Goal: Transaction & Acquisition: Purchase product/service

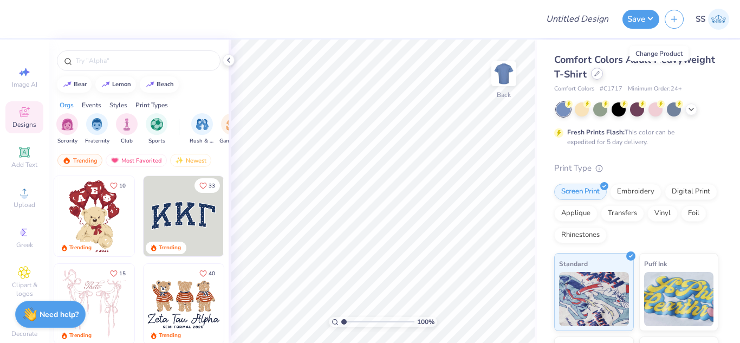
click at [599, 75] on icon at bounding box center [597, 73] width 4 height 4
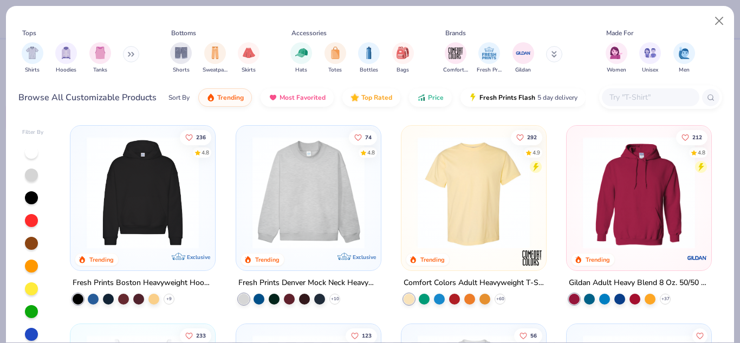
click at [637, 96] on input "text" at bounding box center [649, 97] width 83 height 12
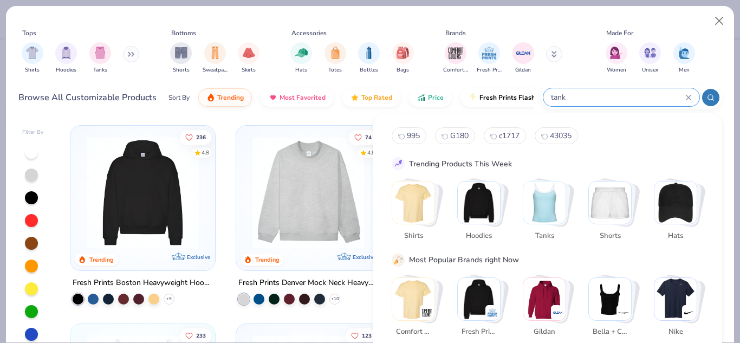
type input "tank"
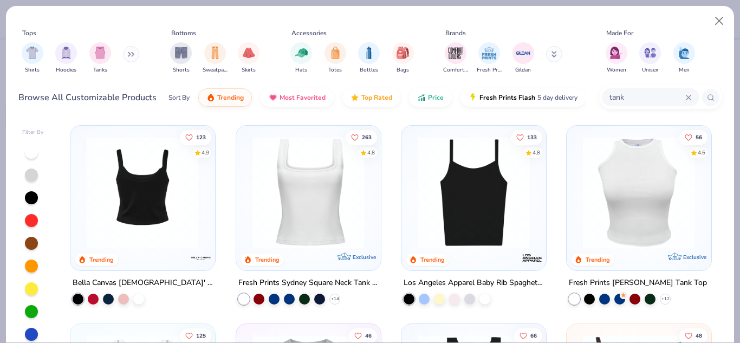
click at [165, 206] on img at bounding box center [142, 192] width 123 height 112
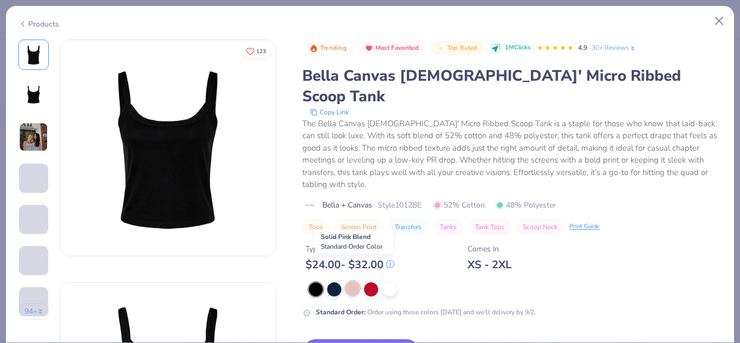
click at [354, 281] on div at bounding box center [352, 288] width 14 height 14
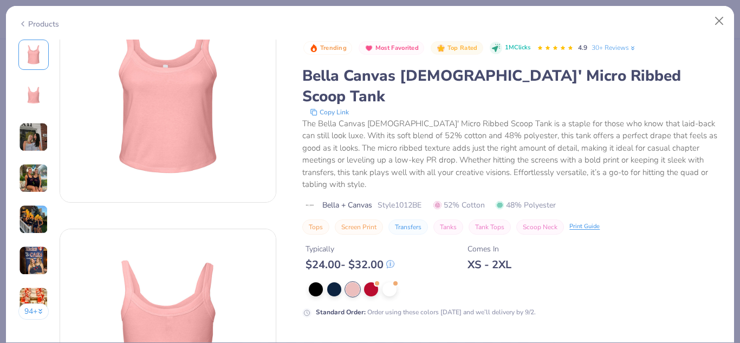
scroll to position [77, 0]
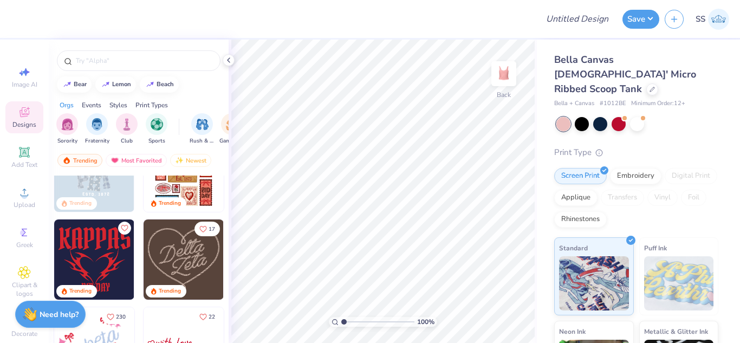
scroll to position [539, 0]
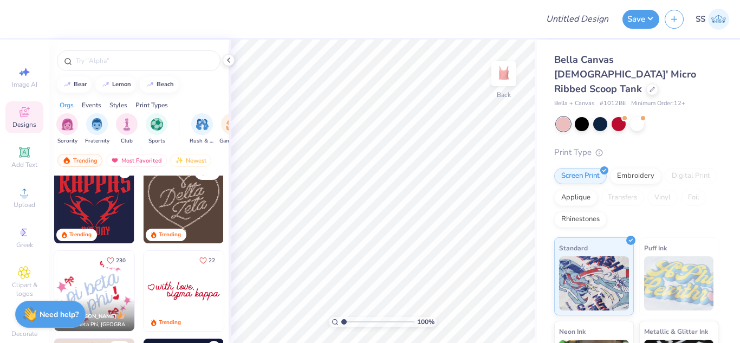
click at [108, 283] on img at bounding box center [94, 291] width 80 height 80
click at [161, 272] on img at bounding box center [183, 291] width 80 height 80
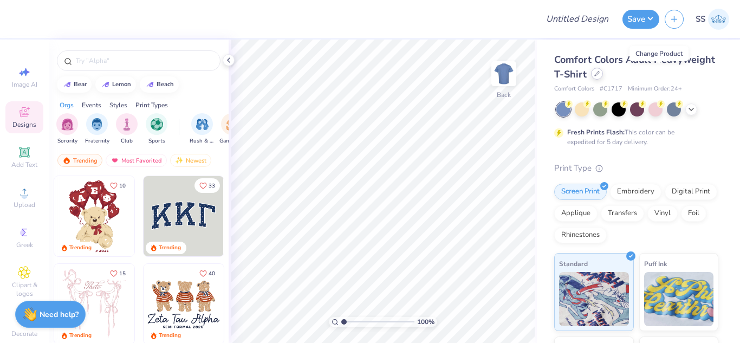
click at [599, 74] on icon at bounding box center [596, 73] width 5 height 5
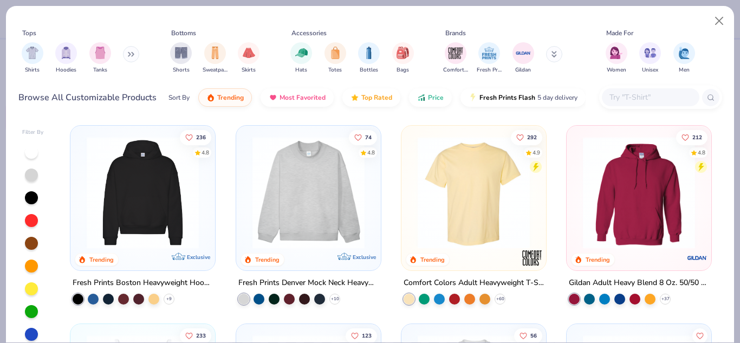
click at [645, 101] on input "text" at bounding box center [649, 97] width 83 height 12
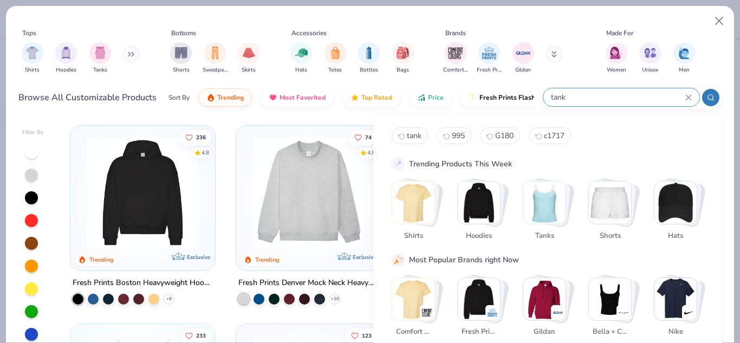
type input "tank"
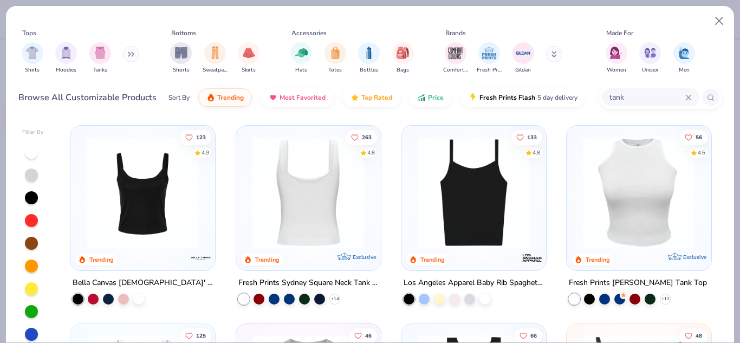
click at [336, 193] on img at bounding box center [307, 192] width 123 height 112
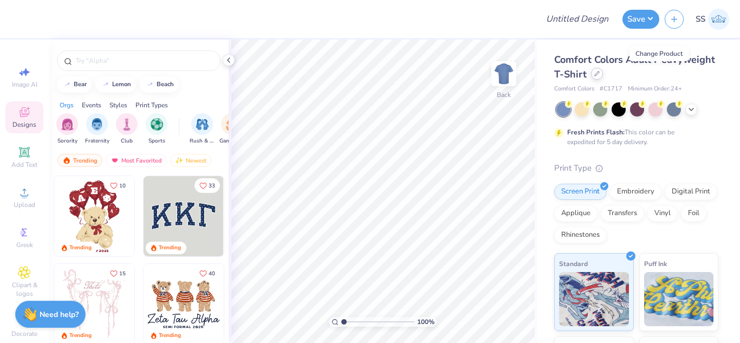
click at [603, 77] on div at bounding box center [597, 74] width 12 height 12
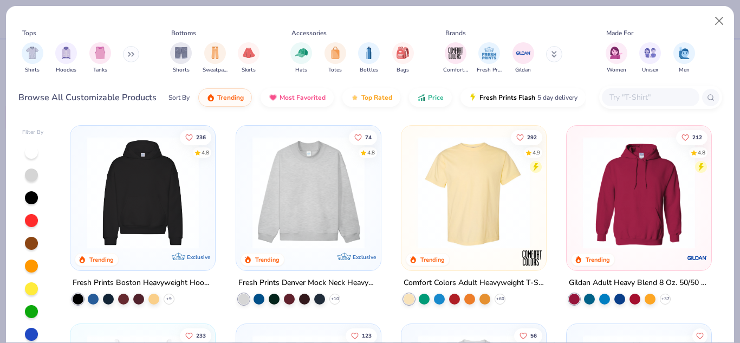
click at [627, 94] on input "text" at bounding box center [649, 97] width 83 height 12
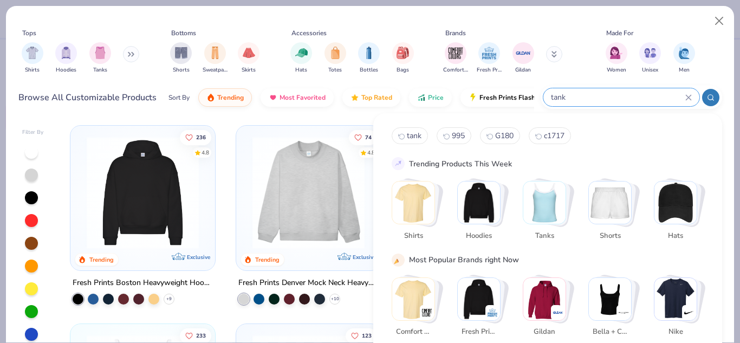
type input "tank"
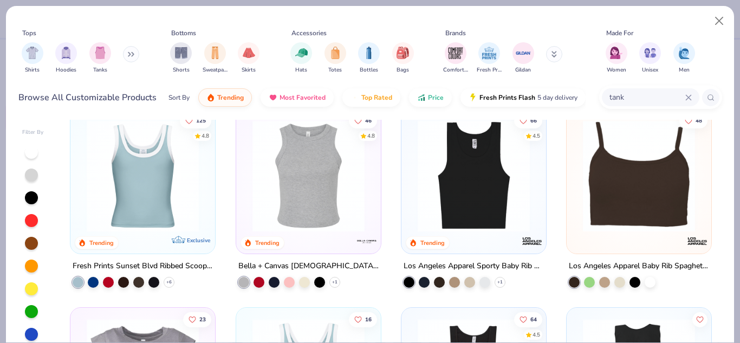
scroll to position [232, 0]
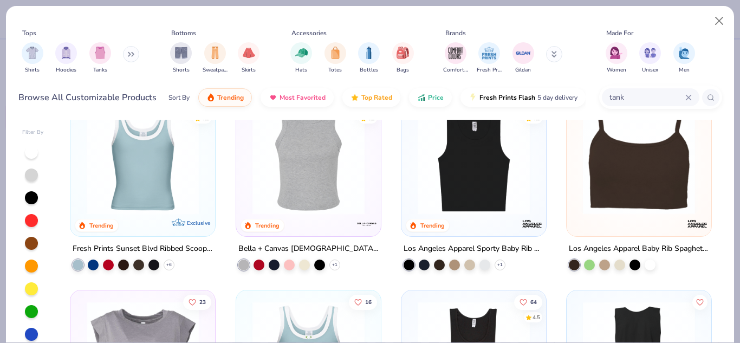
click at [323, 182] on img at bounding box center [308, 158] width 123 height 112
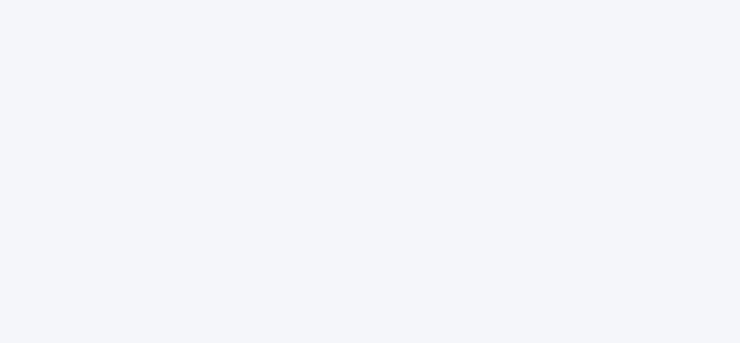
click at [479, 94] on div at bounding box center [370, 171] width 740 height 343
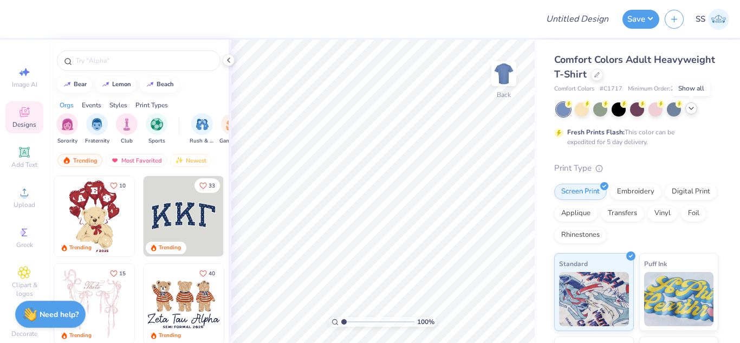
click at [691, 104] on icon at bounding box center [691, 108] width 9 height 9
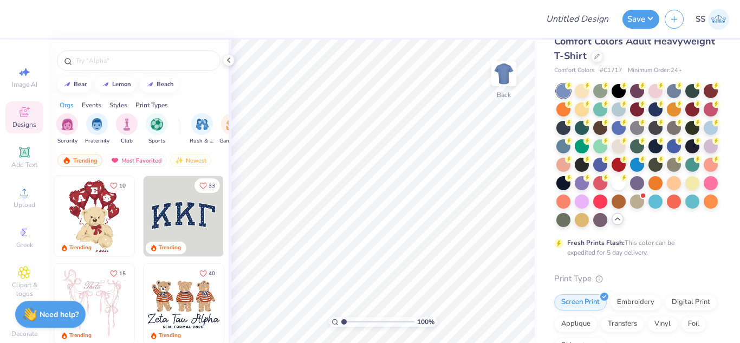
scroll to position [17, 0]
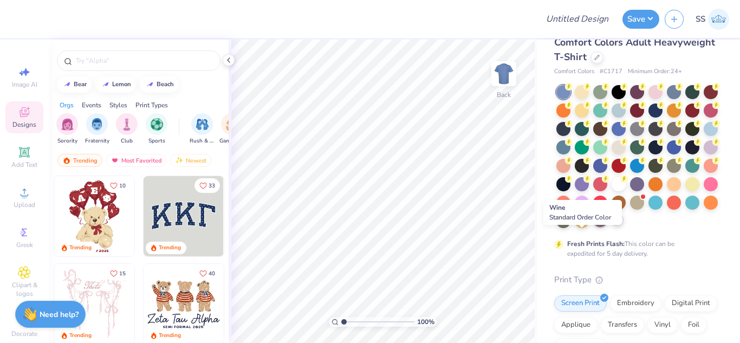
click at [593, 227] on div at bounding box center [600, 220] width 14 height 14
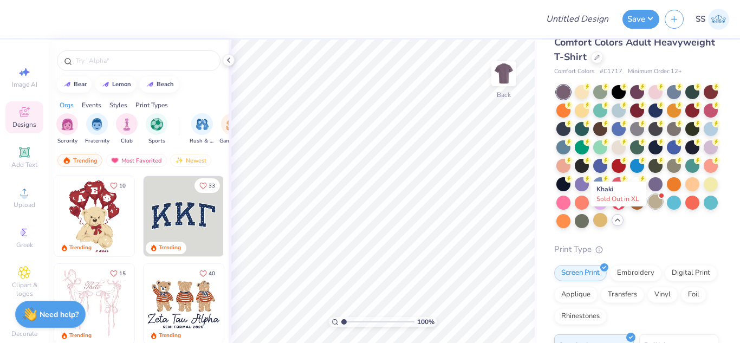
click at [648, 208] on div at bounding box center [655, 201] width 14 height 14
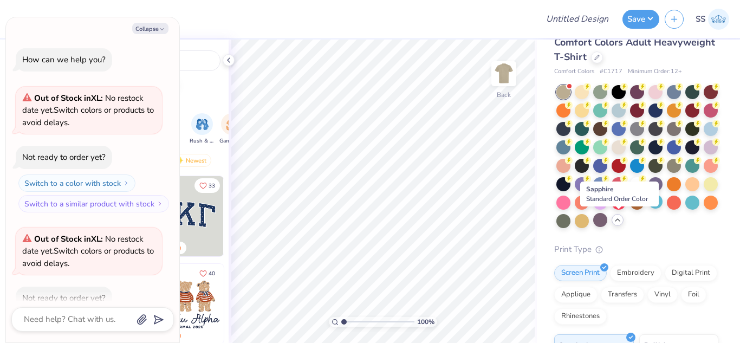
scroll to position [60, 0]
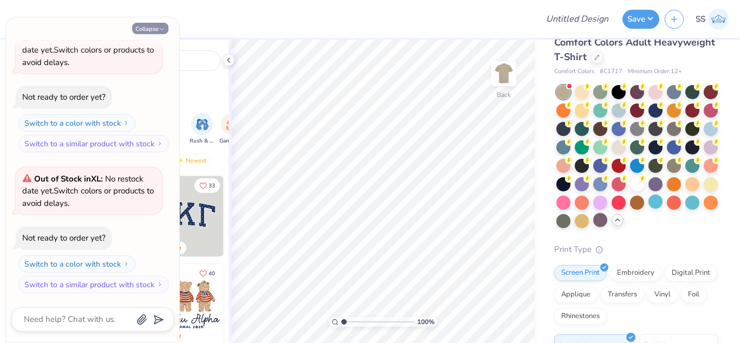
click at [160, 29] on polyline "button" at bounding box center [161, 30] width 3 height 2
type textarea "x"
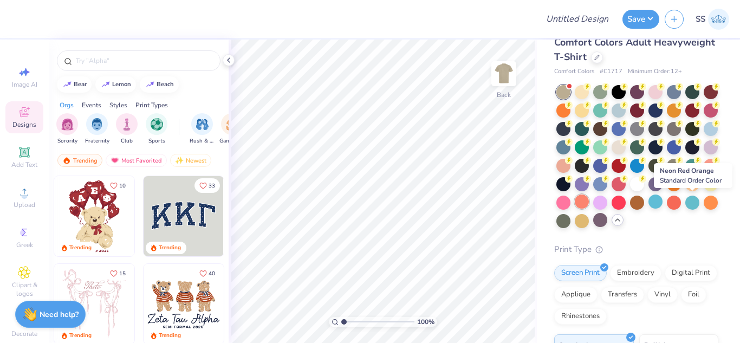
click at [589, 201] on div at bounding box center [582, 201] width 14 height 14
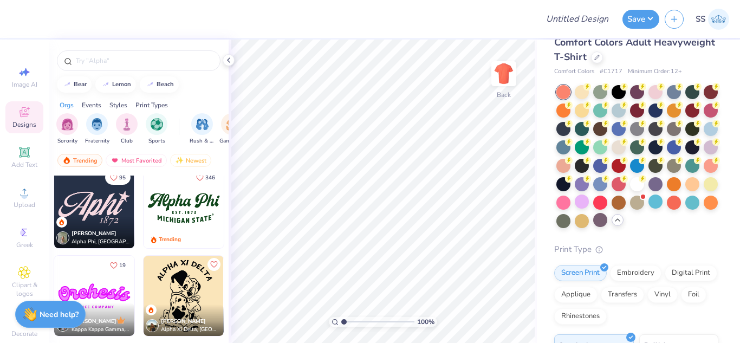
scroll to position [901, 0]
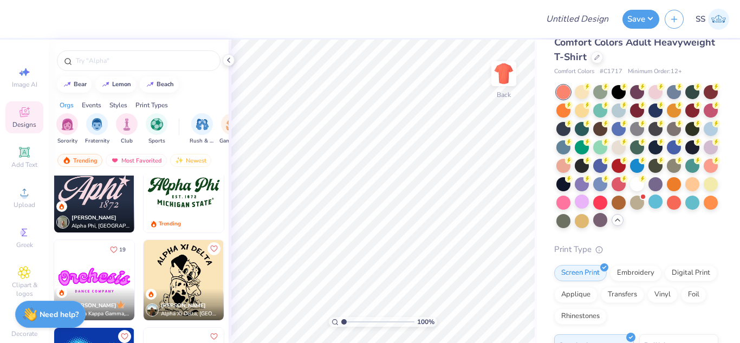
click at [184, 262] on img at bounding box center [183, 280] width 80 height 80
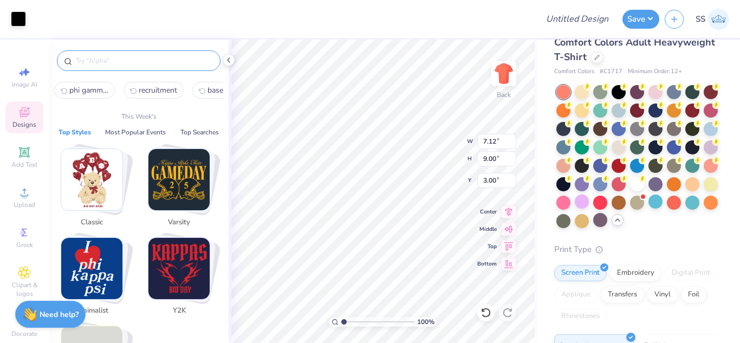
click at [132, 58] on input "text" at bounding box center [144, 60] width 139 height 11
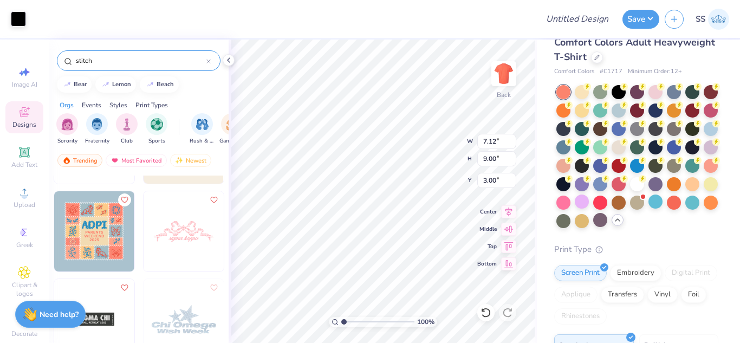
scroll to position [523, 0]
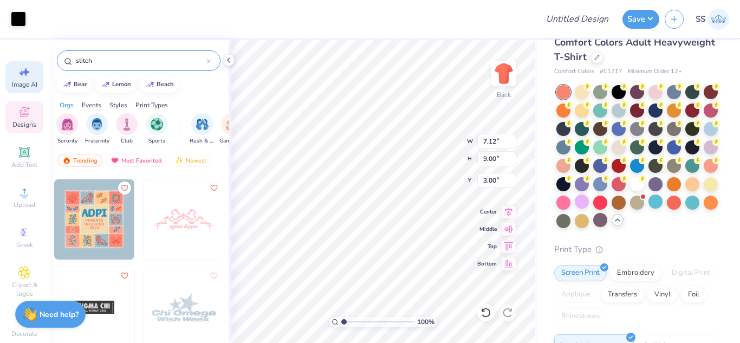
type input "stitch"
click at [12, 83] on span "Image AI" at bounding box center [24, 84] width 25 height 9
select select "4"
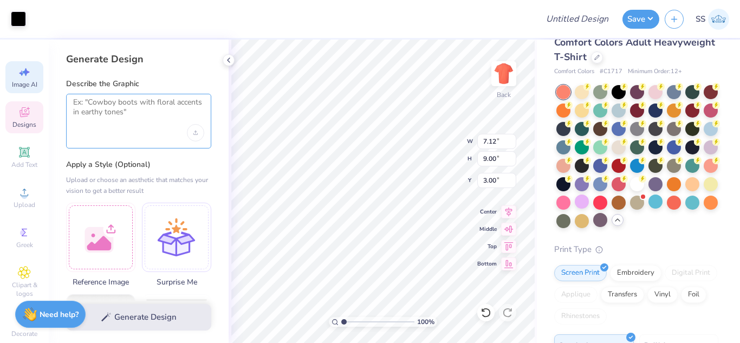
click at [177, 103] on textarea at bounding box center [138, 110] width 131 height 27
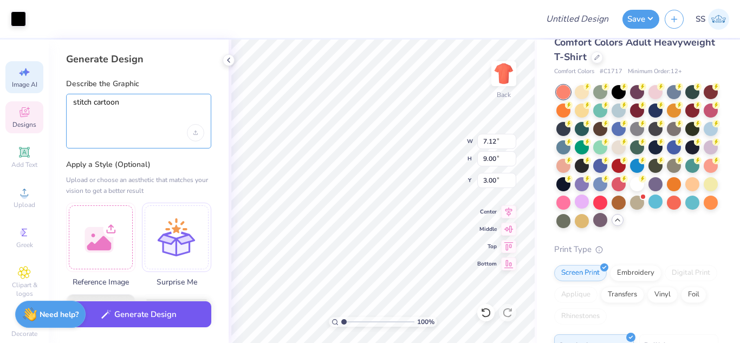
type textarea "stitch cartoon"
click at [169, 316] on button "Generate Design" at bounding box center [138, 314] width 145 height 27
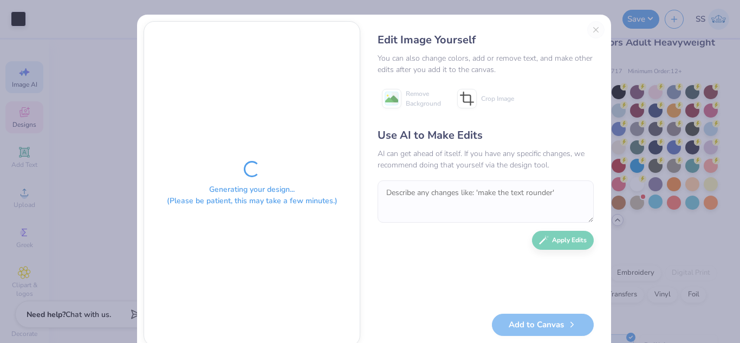
click at [589, 28] on div "Edit Image Yourself You can also change colors, add or remove text, and make ot…" at bounding box center [486, 183] width 238 height 325
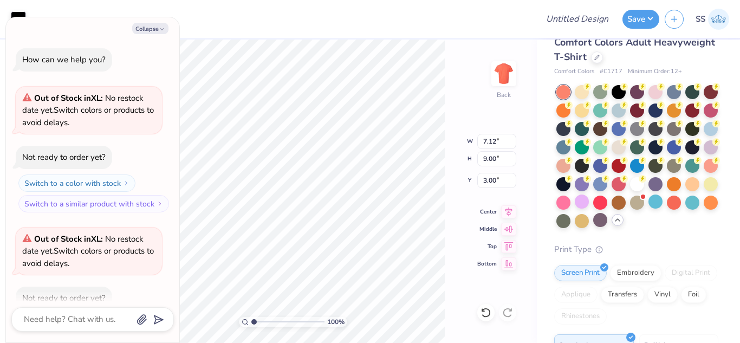
scroll to position [118, 0]
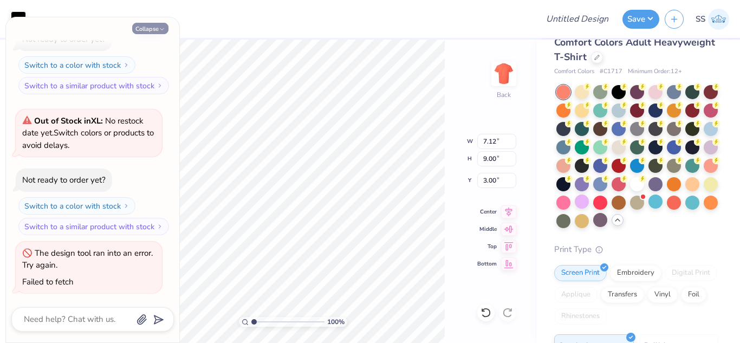
click at [143, 31] on button "Collapse" at bounding box center [150, 28] width 36 height 11
type textarea "x"
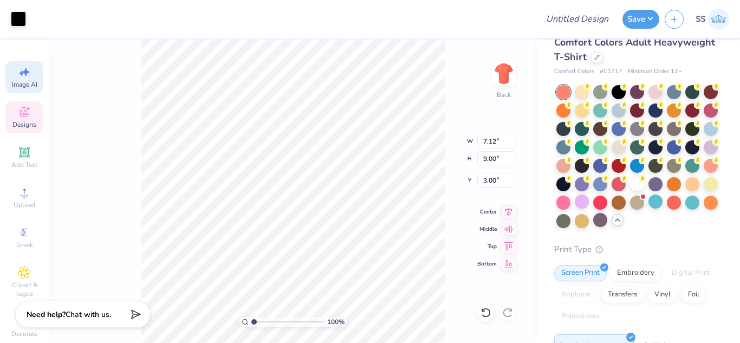
click at [15, 105] on div "Designs" at bounding box center [24, 117] width 38 height 32
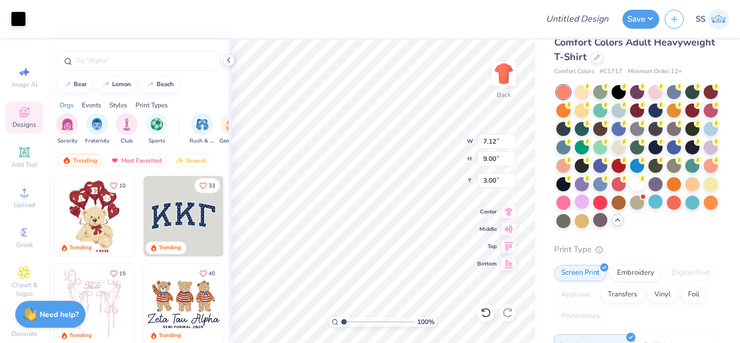
scroll to position [0, 0]
click at [123, 67] on div at bounding box center [139, 60] width 164 height 21
click at [122, 64] on input "text" at bounding box center [144, 60] width 139 height 11
type input "ariel"
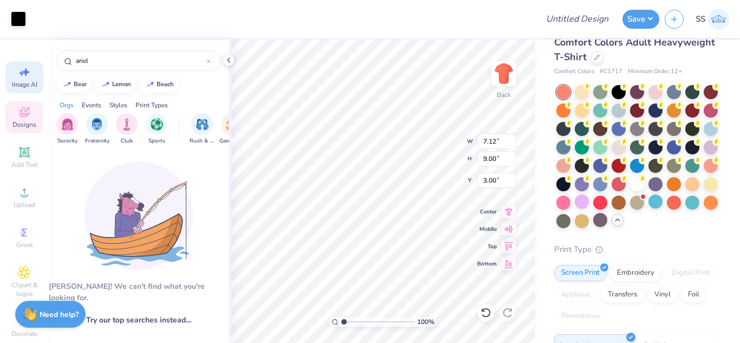
click at [22, 76] on icon at bounding box center [26, 72] width 8 height 8
select select "4"
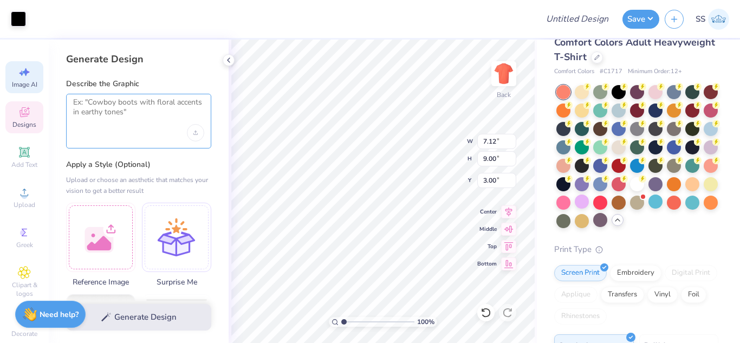
click at [142, 107] on textarea at bounding box center [138, 110] width 131 height 27
click at [25, 192] on icon at bounding box center [24, 192] width 13 height 13
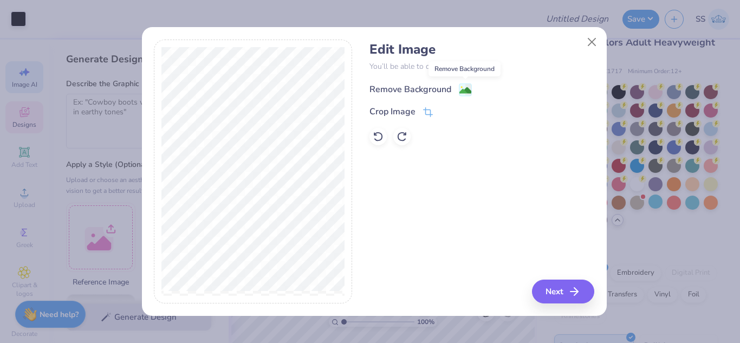
click at [460, 88] on image at bounding box center [465, 90] width 12 height 12
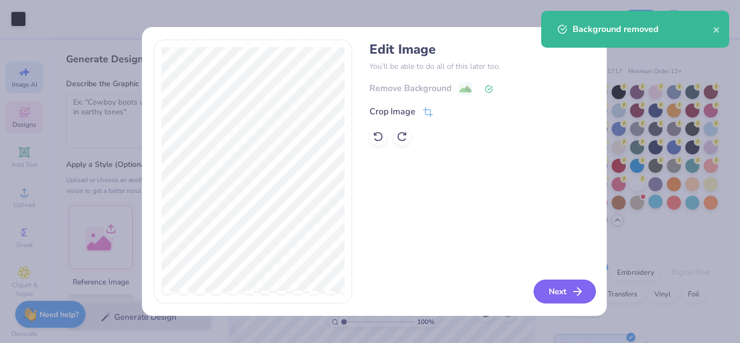
click at [562, 291] on button "Next" at bounding box center [564, 291] width 62 height 24
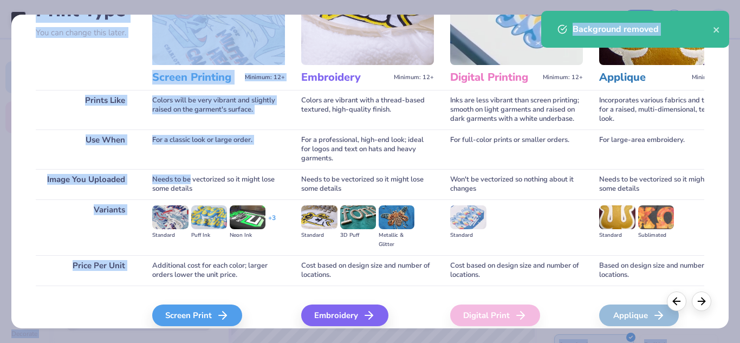
scroll to position [143, 0]
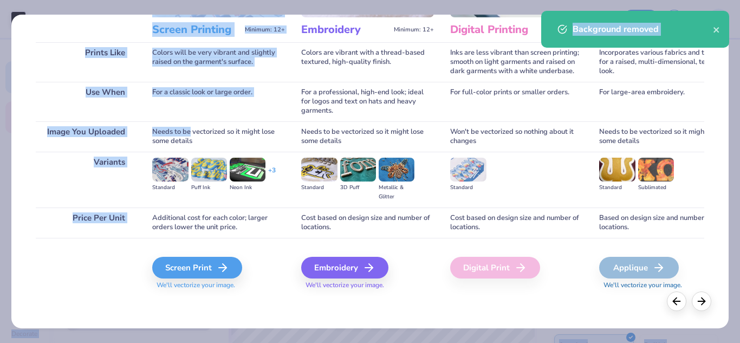
drag, startPoint x: 192, startPoint y: 275, endPoint x: 305, endPoint y: 283, distance: 114.0
click at [221, 342] on html "Art colors Design Title Save SS Image AI Designs Add Text Upload Greek Clipart …" at bounding box center [370, 171] width 740 height 343
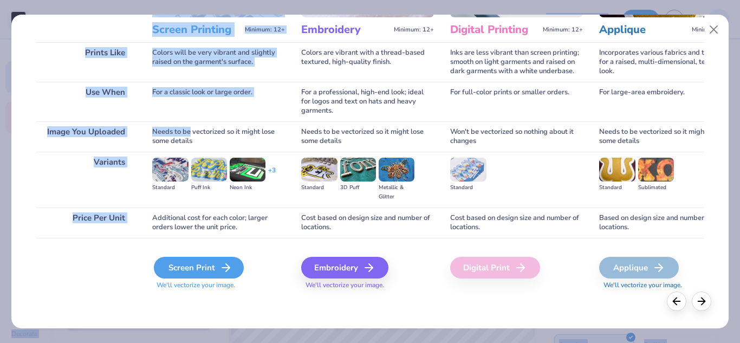
click at [157, 269] on div "Screen Print" at bounding box center [199, 268] width 90 height 22
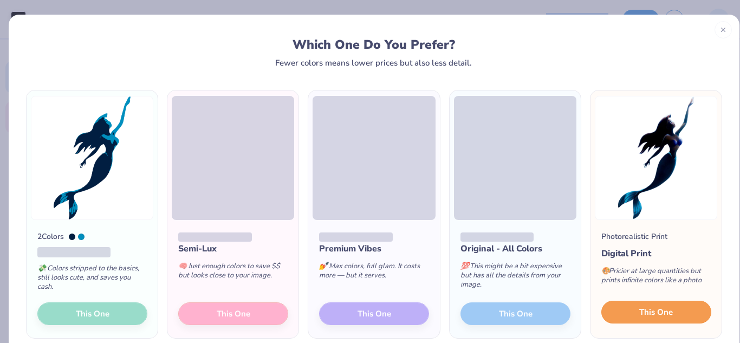
click at [646, 306] on span "This One" at bounding box center [656, 312] width 34 height 12
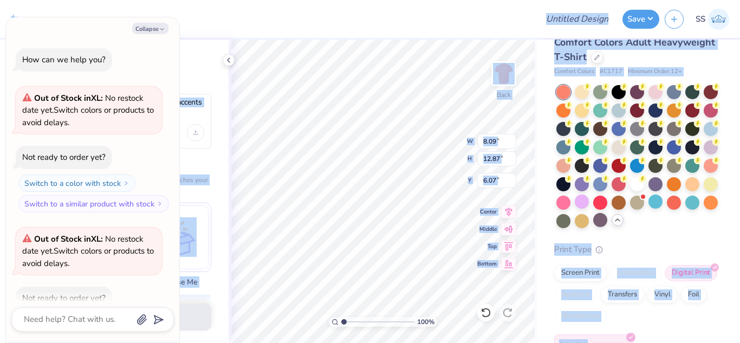
type textarea "x"
type input "8.09"
type input "12.87"
type input "6.07"
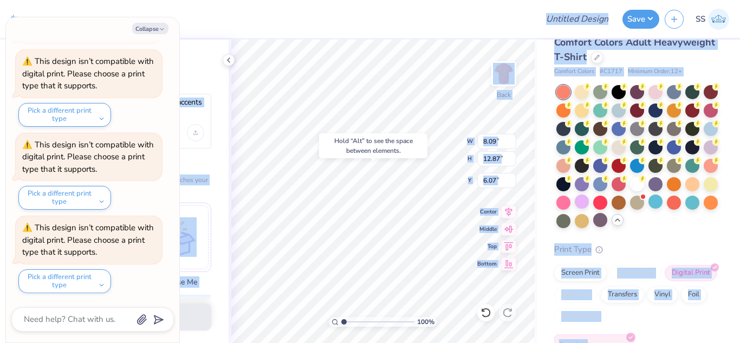
type textarea "x"
type input "9.27"
type textarea "x"
type input "7.12"
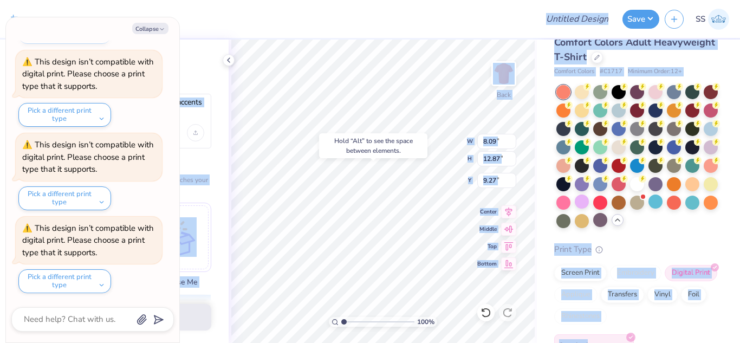
type input "9.00"
type input "3.00"
type textarea "x"
type input "3.00"
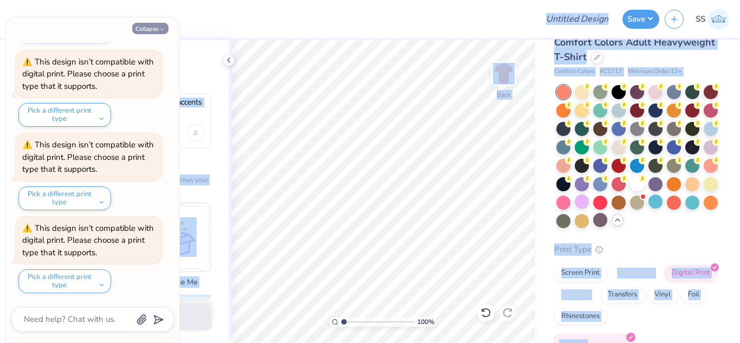
click at [146, 27] on button "Collapse" at bounding box center [150, 28] width 36 height 11
type textarea "x"
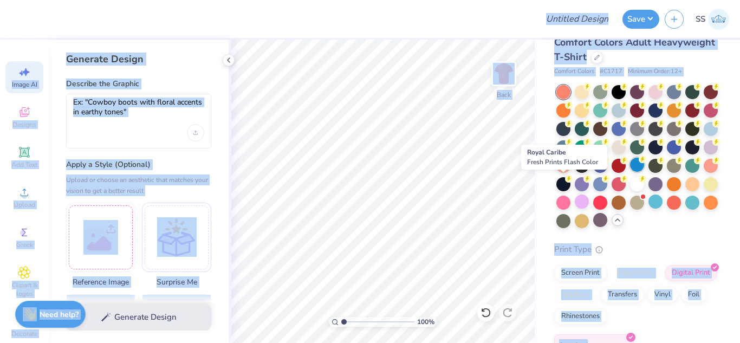
click at [630, 172] on div at bounding box center [637, 165] width 14 height 14
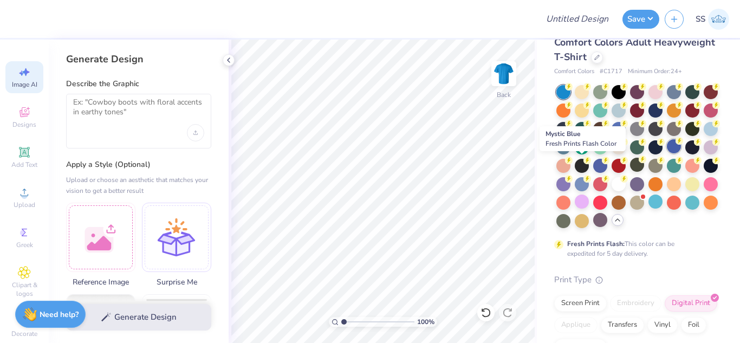
click at [667, 153] on div at bounding box center [674, 146] width 14 height 14
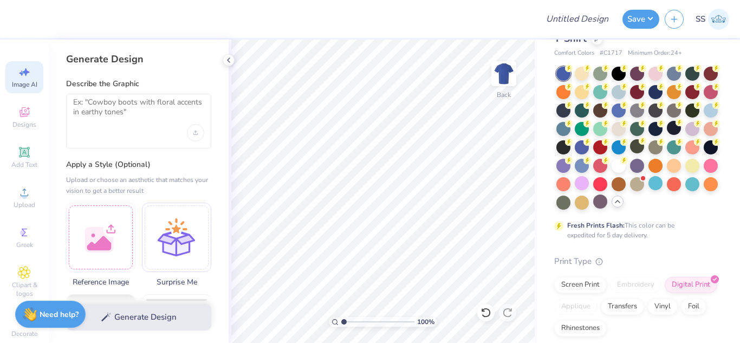
scroll to position [0, 0]
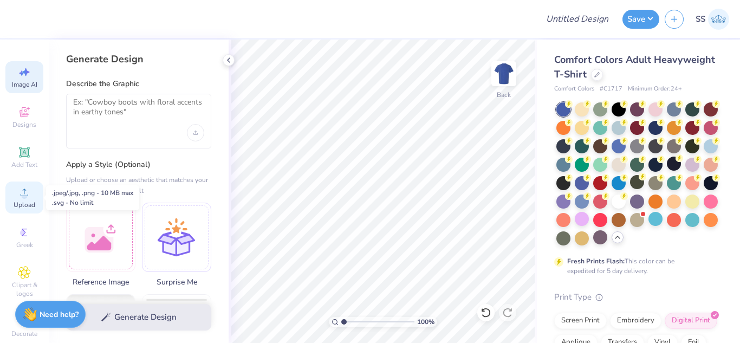
click at [8, 200] on div "Upload" at bounding box center [24, 197] width 38 height 32
click at [28, 197] on div "Upload" at bounding box center [24, 197] width 38 height 32
click at [6, 198] on div "Upload" at bounding box center [24, 197] width 38 height 32
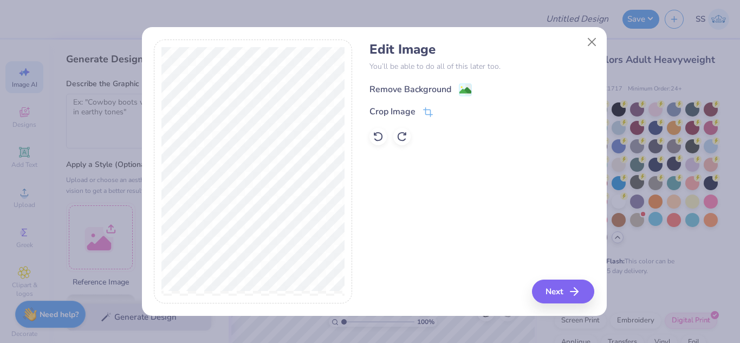
click at [452, 88] on div "Remove Background" at bounding box center [420, 90] width 102 height 14
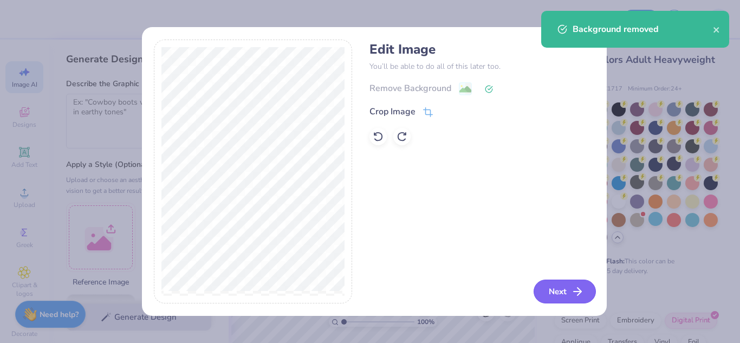
click at [546, 281] on button "Next" at bounding box center [564, 291] width 62 height 24
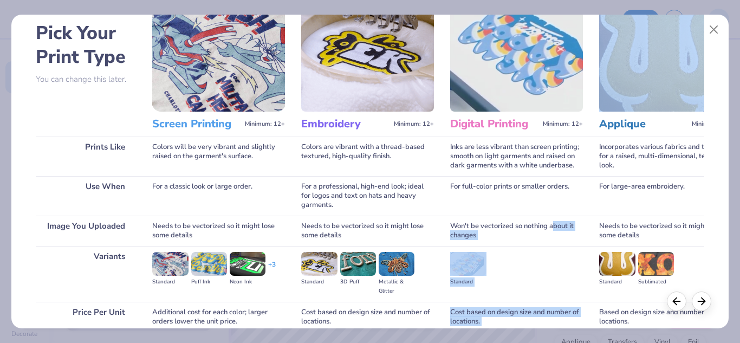
scroll to position [143, 0]
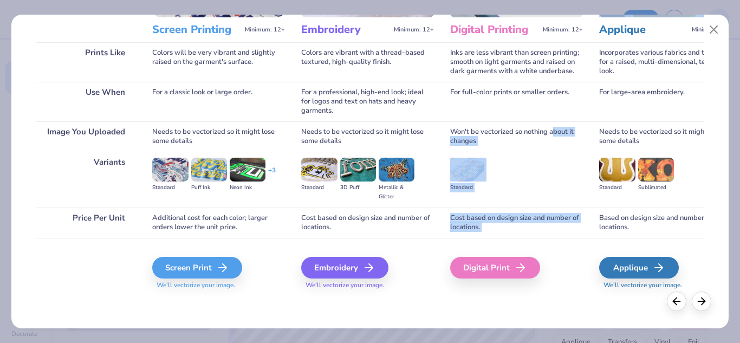
drag, startPoint x: 554, startPoint y: 266, endPoint x: 511, endPoint y: 316, distance: 65.6
click at [554, 341] on div "Pick Your Print Type You can change this later. Prints Like Use When Image You …" at bounding box center [370, 171] width 740 height 343
click at [459, 258] on div "Digital Print" at bounding box center [497, 268] width 90 height 22
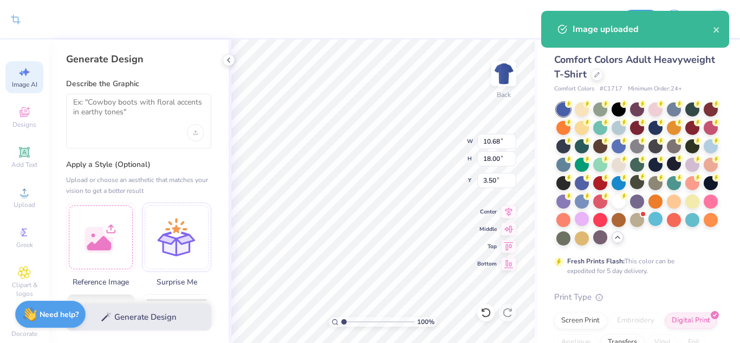
type input "8.85"
type input "14.91"
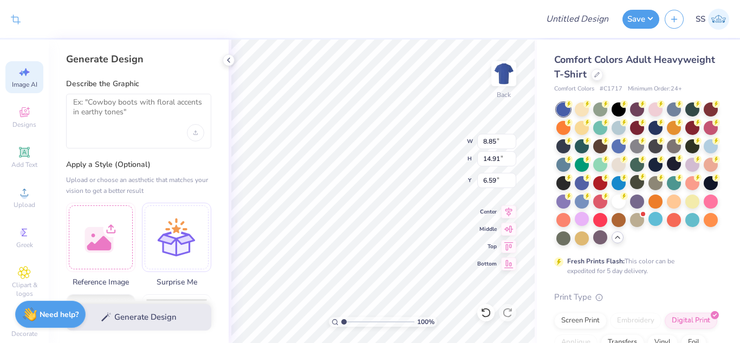
type input "3.00"
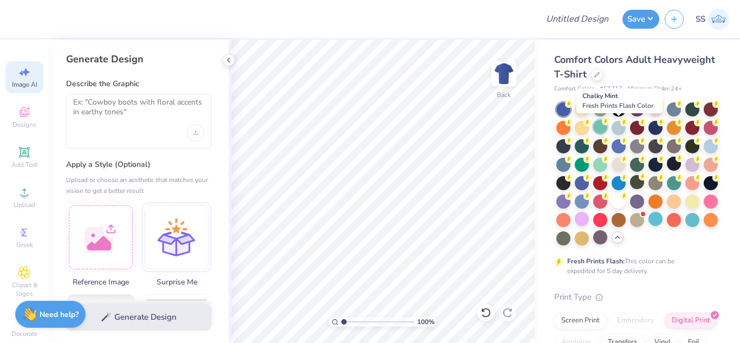
click at [572, 108] on circle at bounding box center [569, 104] width 8 height 8
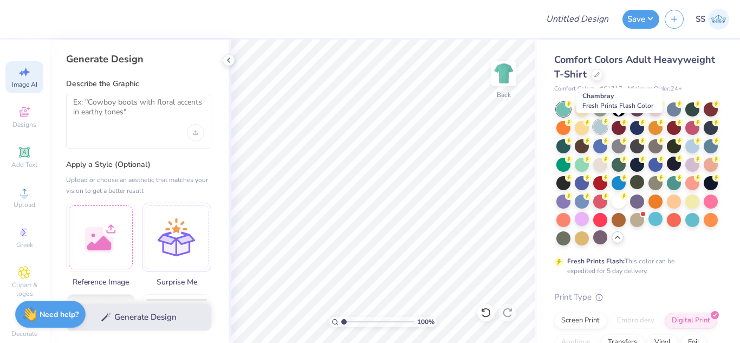
click at [607, 130] on div at bounding box center [600, 127] width 14 height 14
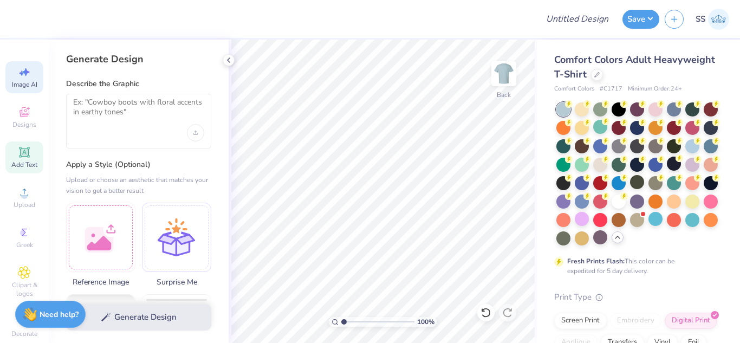
click at [32, 154] on div "Add Text" at bounding box center [24, 157] width 38 height 32
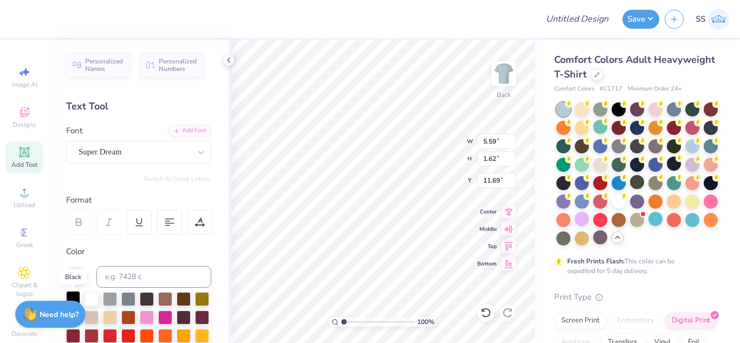
click at [72, 293] on div at bounding box center [73, 298] width 14 height 14
type input "18.59"
type textarea "ninja kamlesh"
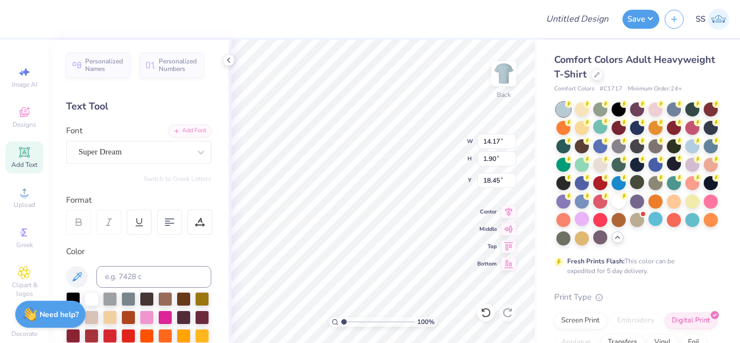
type input "12.09"
type input "1.62"
type input "1.38"
type input "3.00"
click at [25, 17] on div at bounding box center [18, 17] width 15 height 15
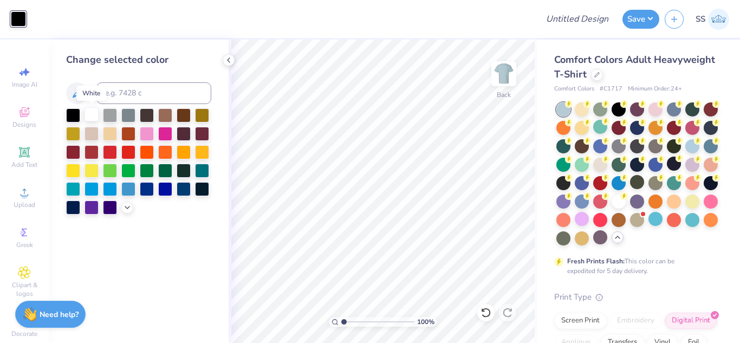
click at [88, 116] on div at bounding box center [91, 114] width 14 height 14
click at [614, 110] on div at bounding box center [618, 108] width 14 height 14
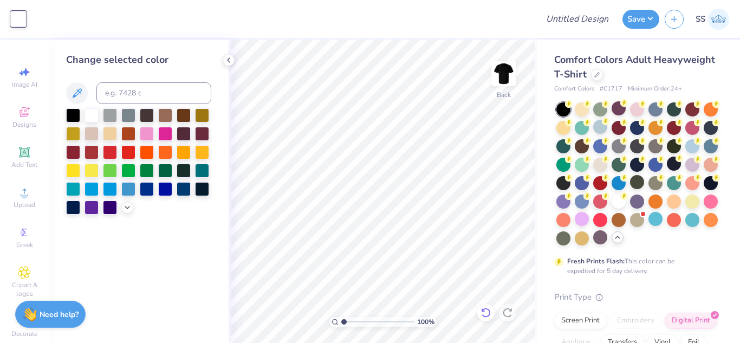
click at [492, 311] on div at bounding box center [485, 312] width 17 height 17
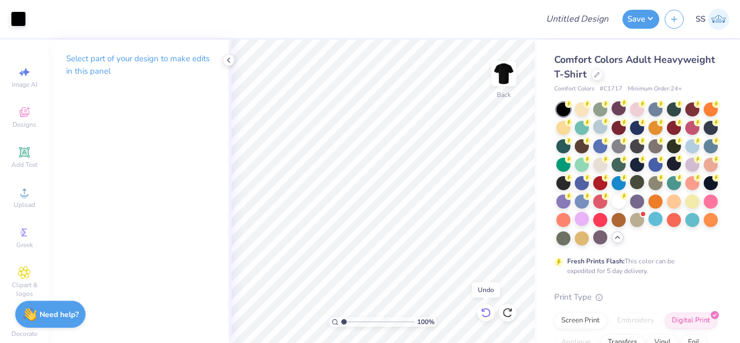
click at [484, 310] on icon at bounding box center [485, 312] width 11 height 11
click at [503, 314] on icon at bounding box center [507, 312] width 11 height 11
click at [507, 306] on div at bounding box center [507, 312] width 17 height 17
click at [607, 127] on div at bounding box center [600, 127] width 14 height 14
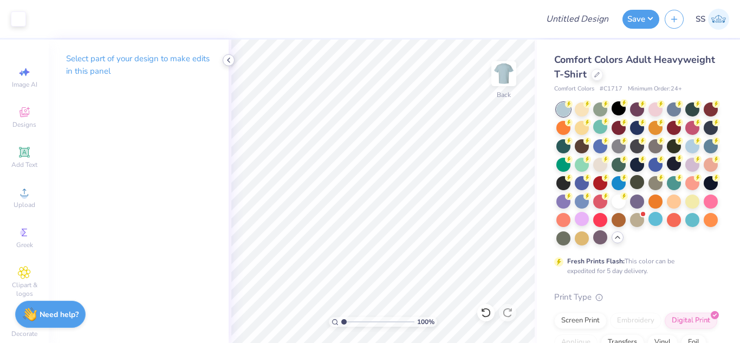
click at [232, 57] on icon at bounding box center [228, 60] width 9 height 9
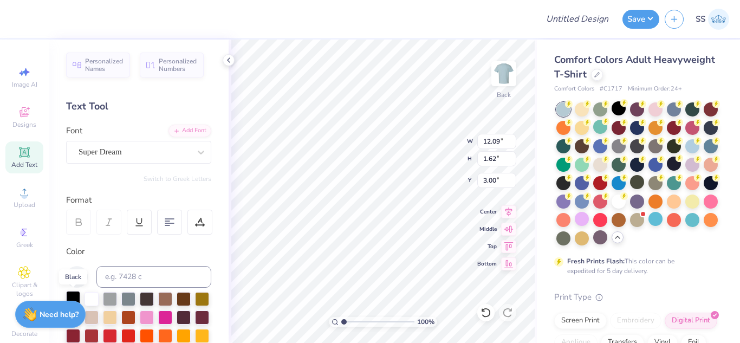
click at [77, 293] on div at bounding box center [73, 298] width 14 height 14
click at [603, 72] on div at bounding box center [597, 74] width 12 height 12
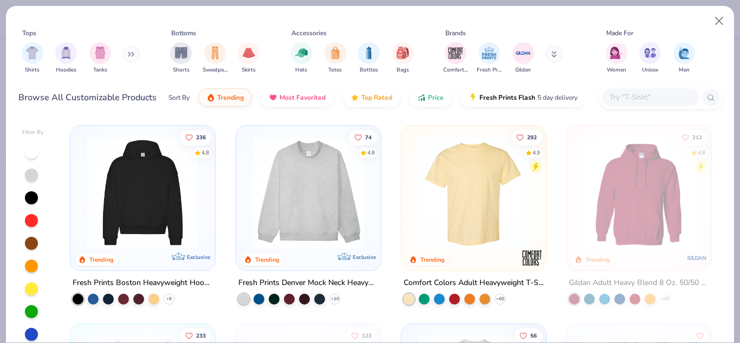
click at [623, 102] on input "text" at bounding box center [649, 97] width 83 height 12
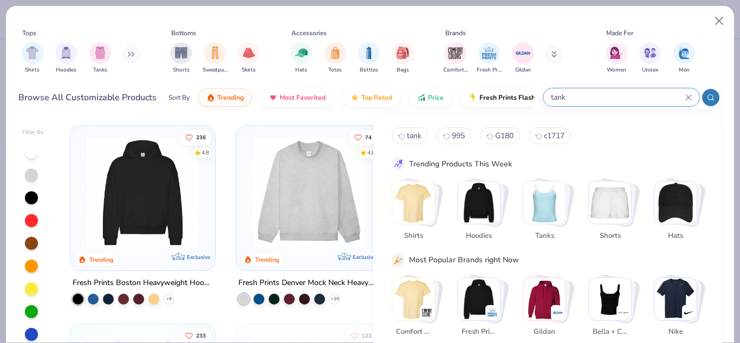
type input "tank"
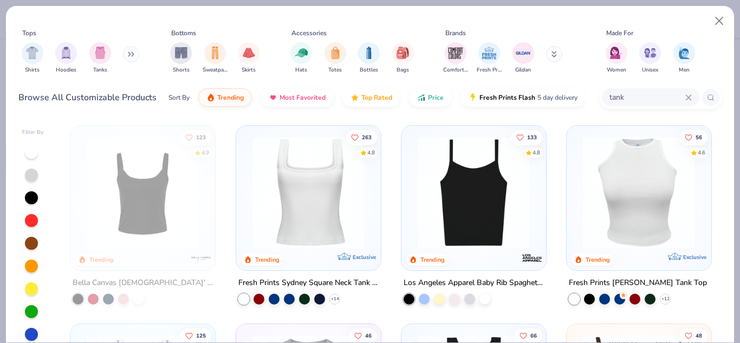
click at [456, 196] on div at bounding box center [473, 192] width 369 height 112
